Goal: Find specific page/section: Find specific page/section

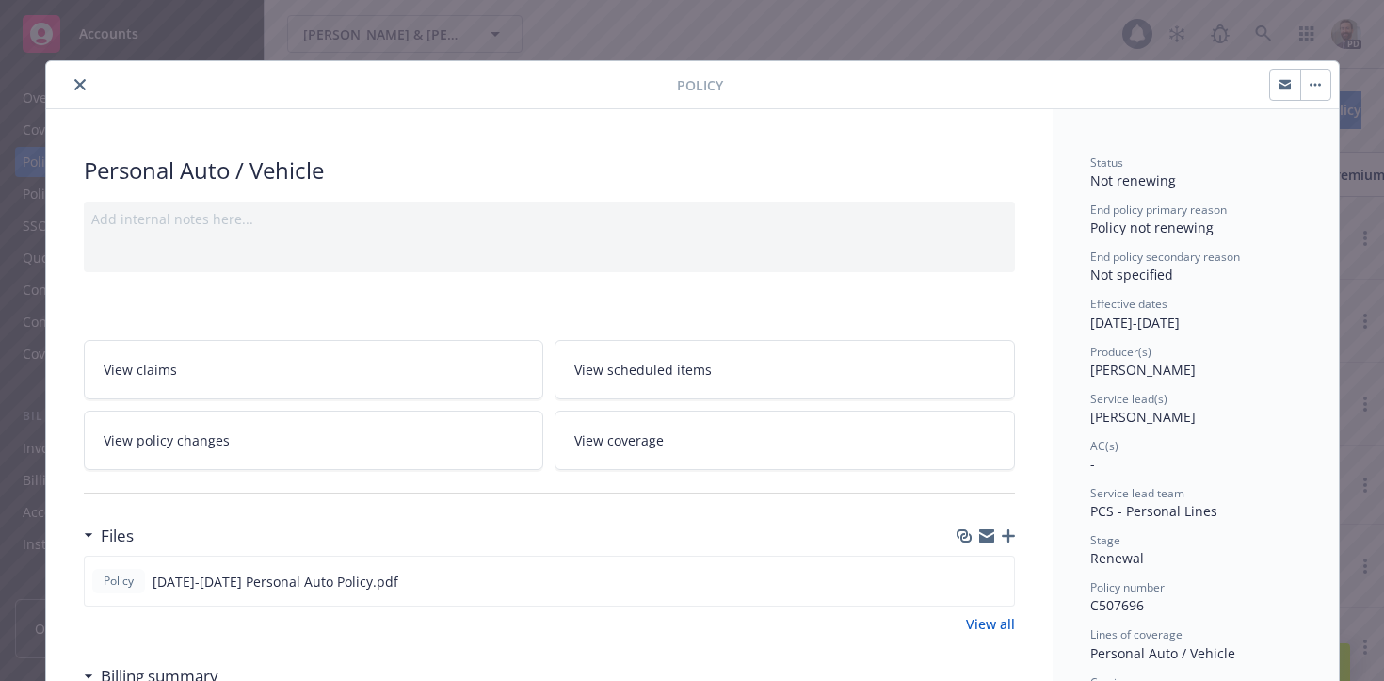
click at [76, 80] on icon "close" at bounding box center [79, 84] width 11 height 11
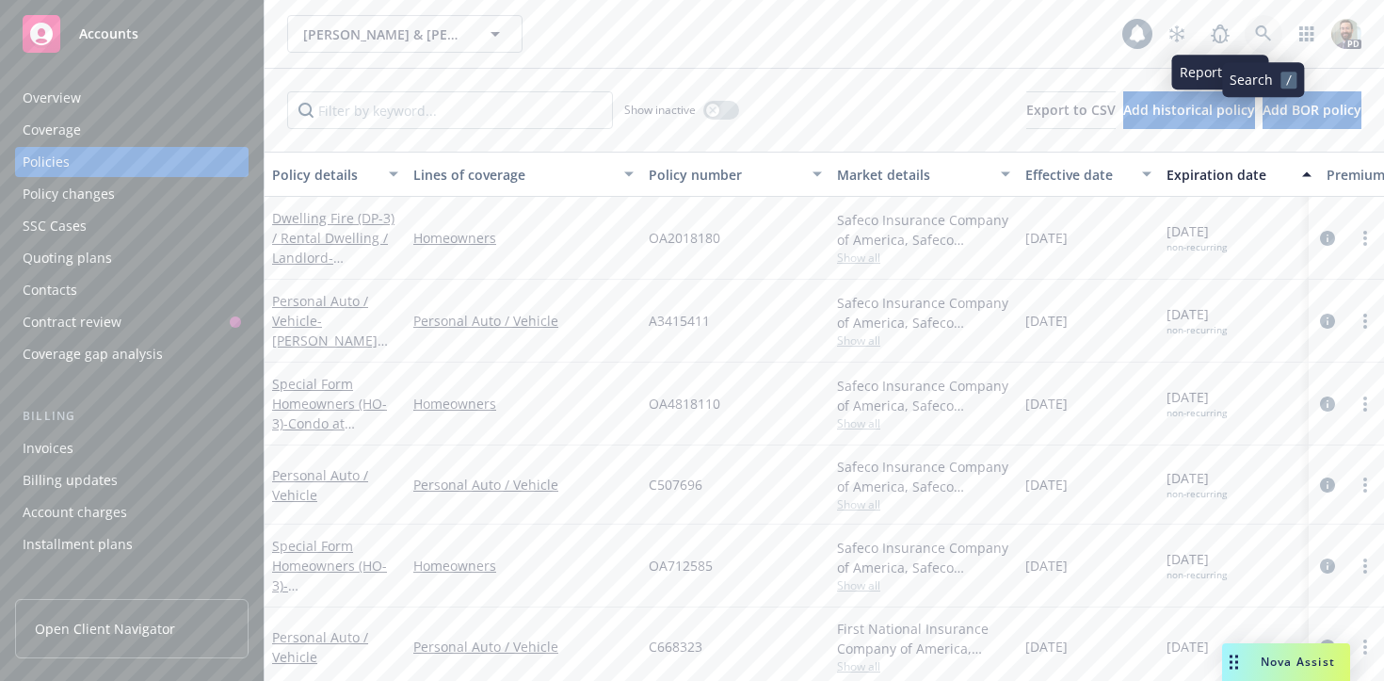
click at [1255, 33] on icon at bounding box center [1263, 33] width 17 height 17
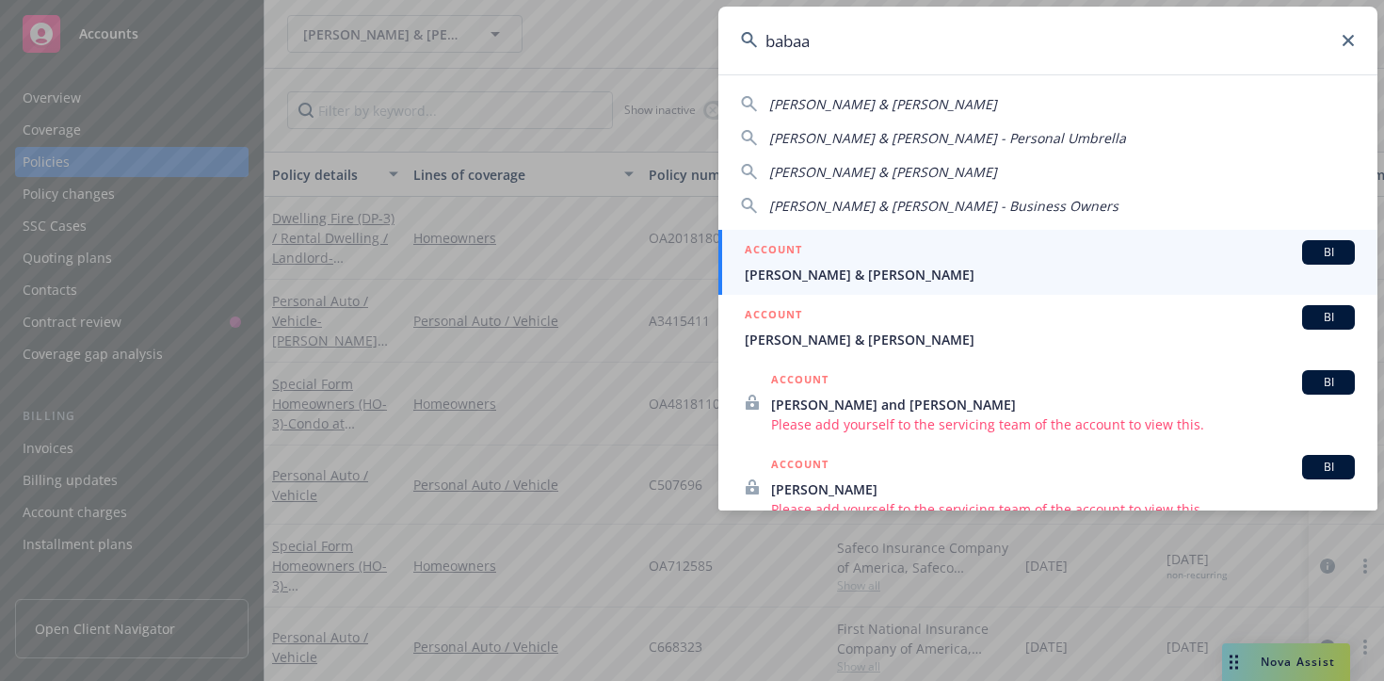
type input "babaa"
click at [805, 271] on span "[PERSON_NAME] & [PERSON_NAME]" at bounding box center [1050, 275] width 610 height 20
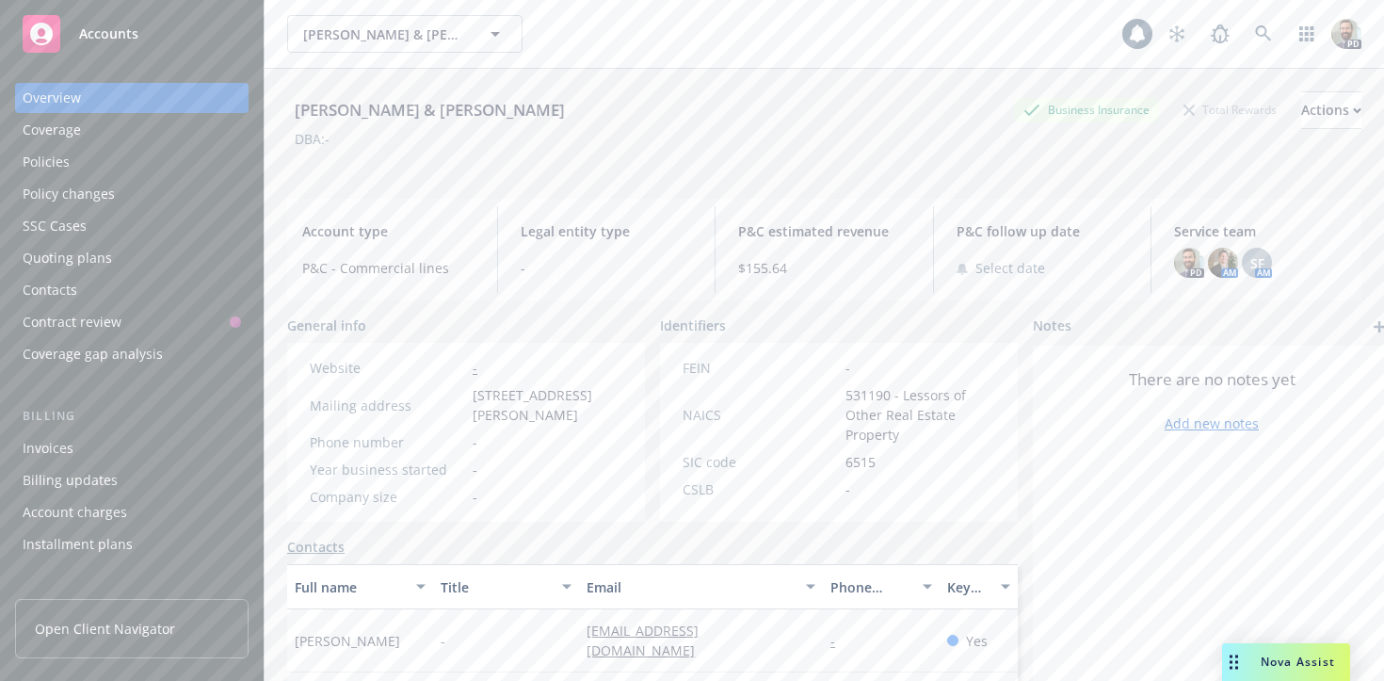
click at [64, 157] on div "Policies" at bounding box center [46, 162] width 47 height 30
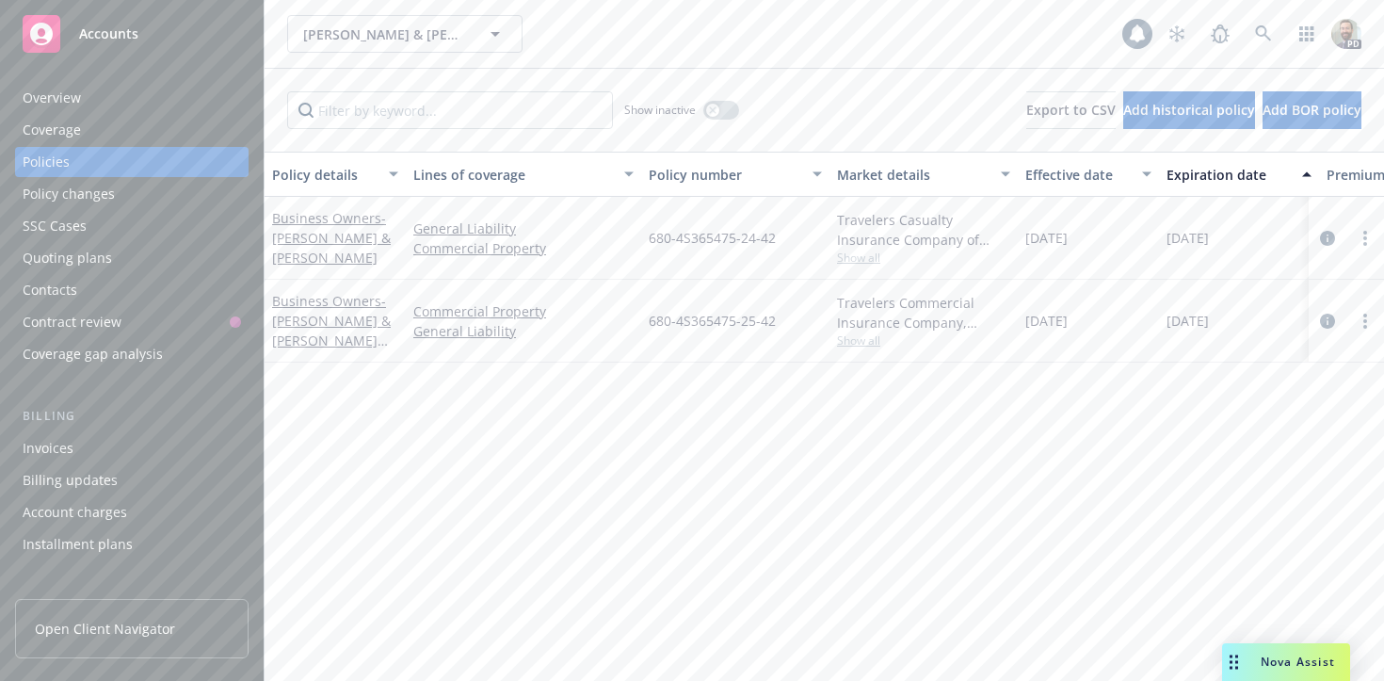
click at [86, 100] on div "Overview" at bounding box center [132, 98] width 218 height 30
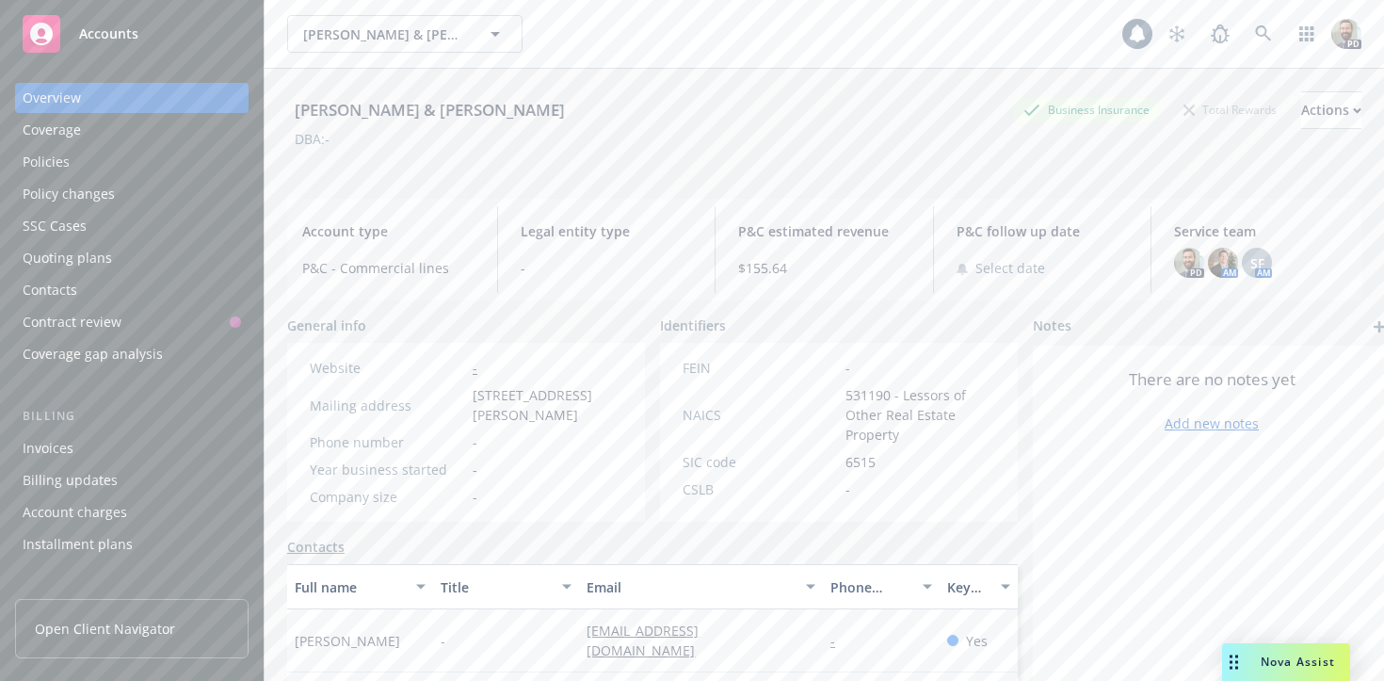
click at [111, 40] on span "Accounts" at bounding box center [108, 33] width 59 height 15
